Goal: Feedback & Contribution: Leave review/rating

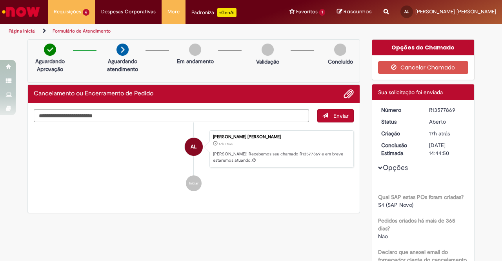
click at [24, 29] on link "Página inicial" at bounding box center [22, 31] width 27 height 6
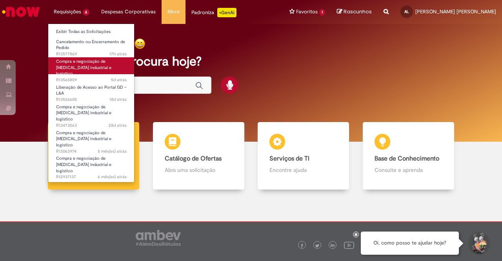
click at [66, 65] on span "Compra e negociação de [MEDICAL_DATA] industrial e logístico" at bounding box center [83, 67] width 55 height 18
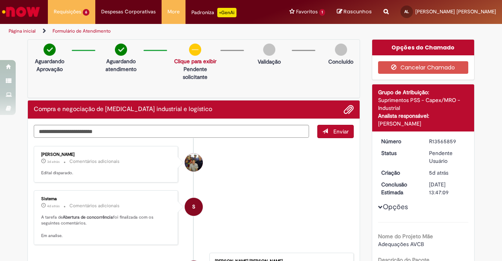
click at [20, 31] on link "Página inicial" at bounding box center [22, 31] width 27 height 6
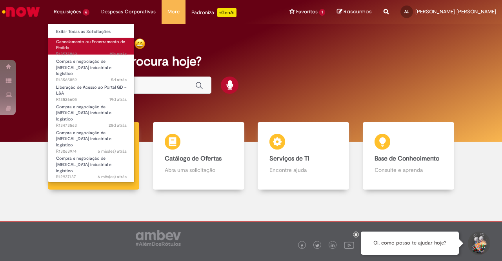
click at [70, 44] on span "Cancelamento ou Encerramento de Pedido" at bounding box center [90, 45] width 69 height 12
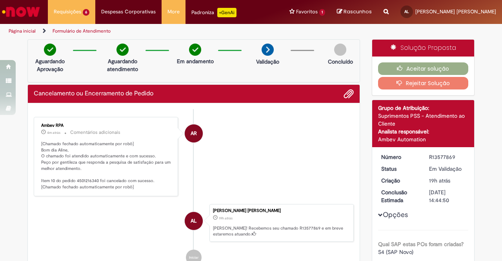
click at [88, 179] on p "[Chamado fechado automaticamente por robô] Bom dia Aline, O chamado foi atendid…" at bounding box center [106, 165] width 131 height 49
copy p "4501216340"
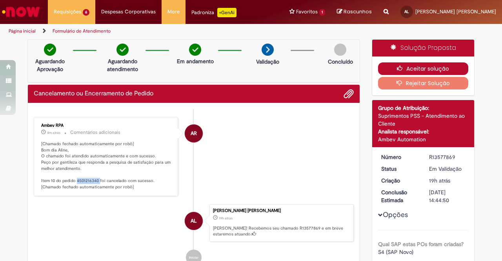
click at [430, 67] on button "Aceitar solução" at bounding box center [423, 68] width 91 height 13
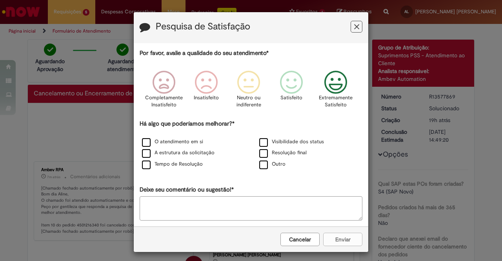
drag, startPoint x: 340, startPoint y: 84, endPoint x: 338, endPoint y: 89, distance: 5.6
click at [340, 84] on icon "Feedback" at bounding box center [335, 83] width 29 height 24
click at [162, 139] on label "O atendimento em si" at bounding box center [172, 141] width 61 height 7
click at [354, 233] on button "Enviar" at bounding box center [342, 238] width 39 height 13
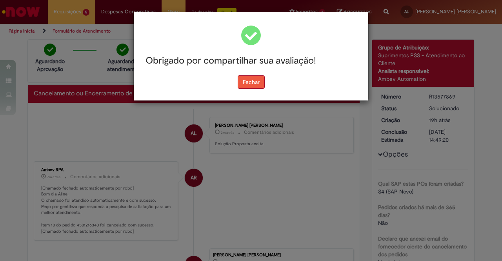
click at [264, 79] on button "Fechar" at bounding box center [251, 81] width 27 height 13
